Goal: Transaction & Acquisition: Purchase product/service

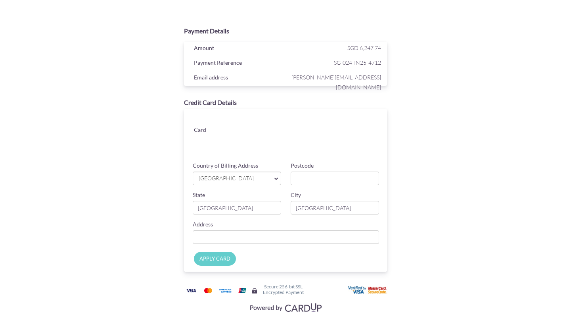
click at [251, 176] on span "[GEOGRAPHIC_DATA]" at bounding box center [233, 178] width 70 height 8
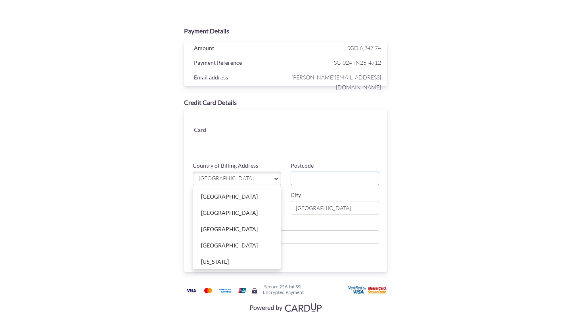
click at [317, 178] on input "Postcode" at bounding box center [335, 177] width 88 height 13
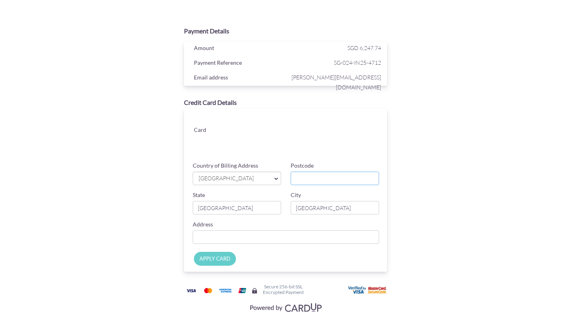
type input "465951"
type input "[STREET_ADDRESS]"
click at [214, 259] on input "APPLY CARD" at bounding box center [215, 258] width 42 height 14
type input "Applying..."
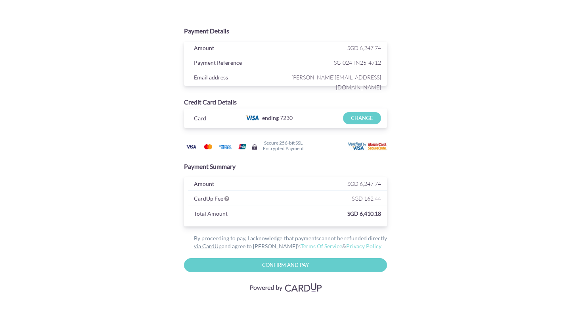
click at [361, 117] on input "CHANGE" at bounding box center [362, 118] width 38 height 12
